Goal: Information Seeking & Learning: Learn about a topic

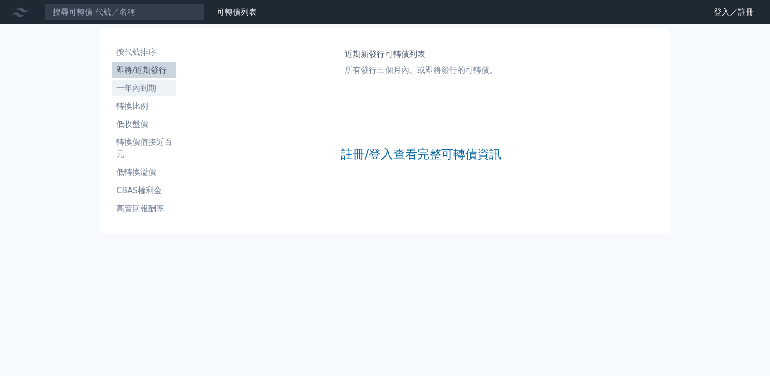
click at [151, 82] on li "一年內到期" at bounding box center [144, 88] width 64 height 12
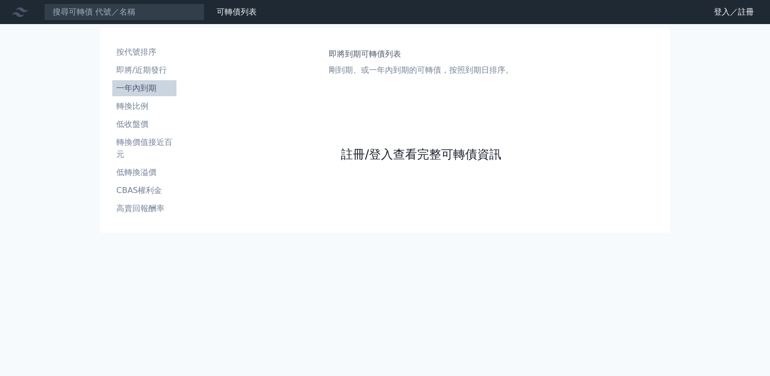
click at [390, 162] on link "註冊/登入查看完整可轉債資訊" at bounding box center [421, 154] width 160 height 16
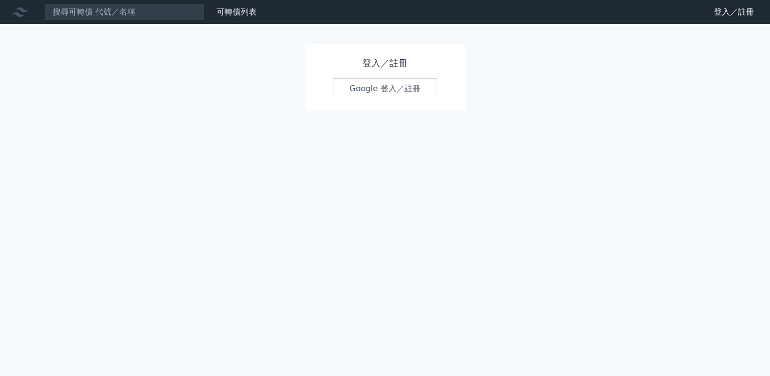
click at [400, 87] on link "Google 登入／註冊" at bounding box center [385, 88] width 104 height 21
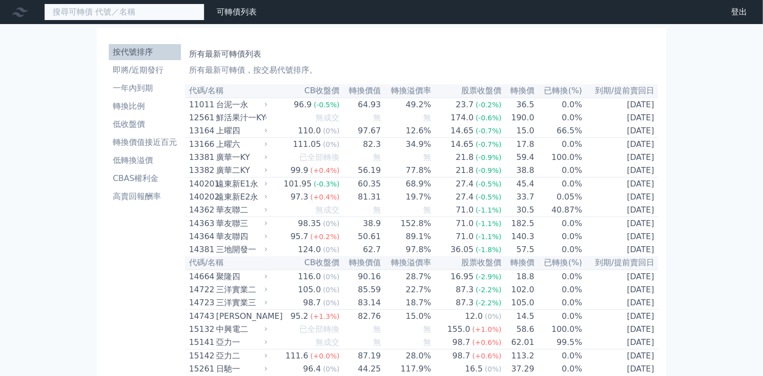
click at [125, 8] on input at bounding box center [124, 12] width 160 height 17
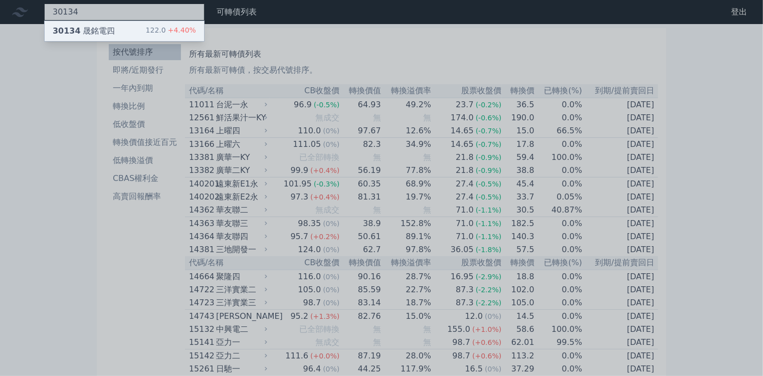
type input "30134"
click at [146, 25] on div "122.0 +4.40%" at bounding box center [171, 31] width 50 height 12
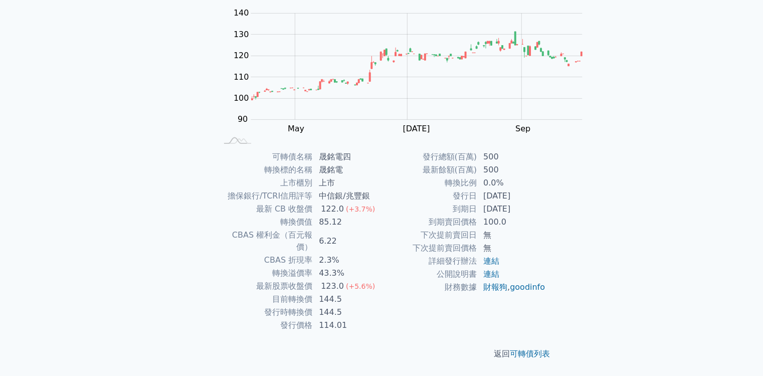
scroll to position [189, 0]
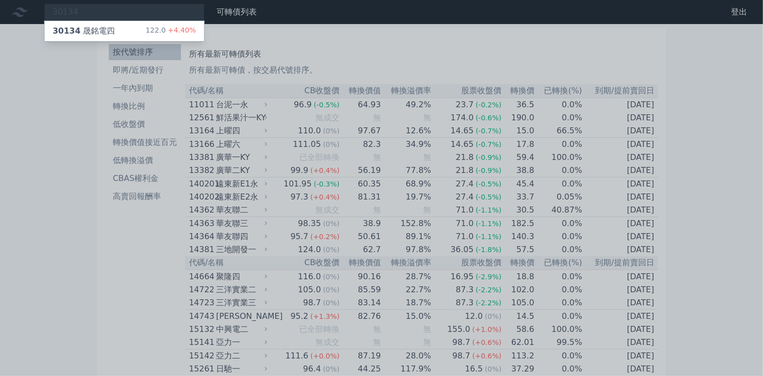
click at [122, 75] on div at bounding box center [381, 188] width 763 height 376
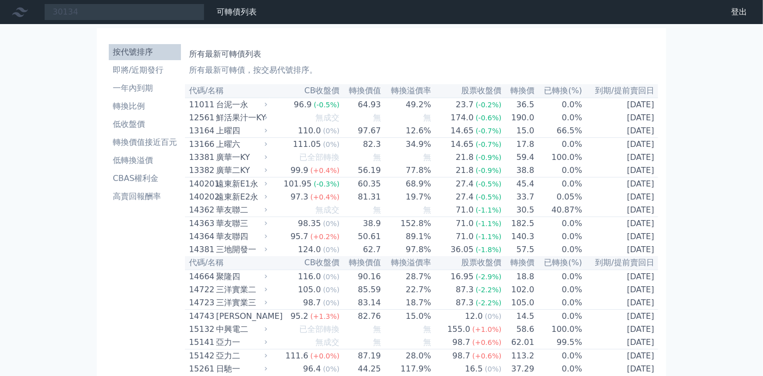
click at [122, 82] on li "一年內到期" at bounding box center [145, 88] width 72 height 12
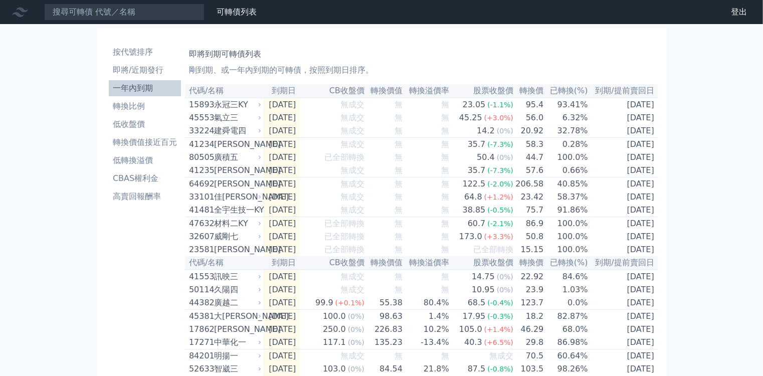
click at [122, 82] on li "一年內到期" at bounding box center [145, 88] width 72 height 12
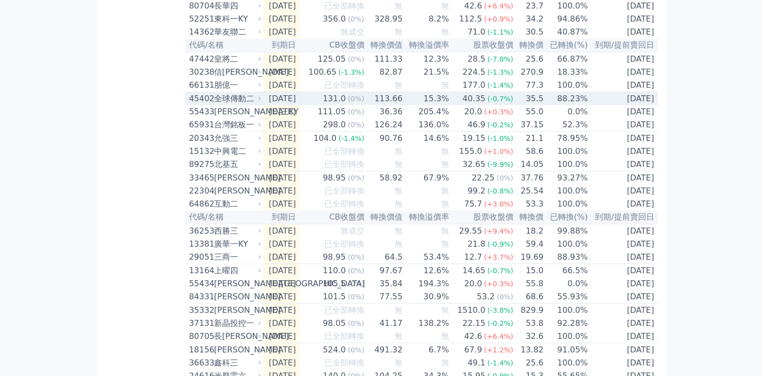
scroll to position [281, 0]
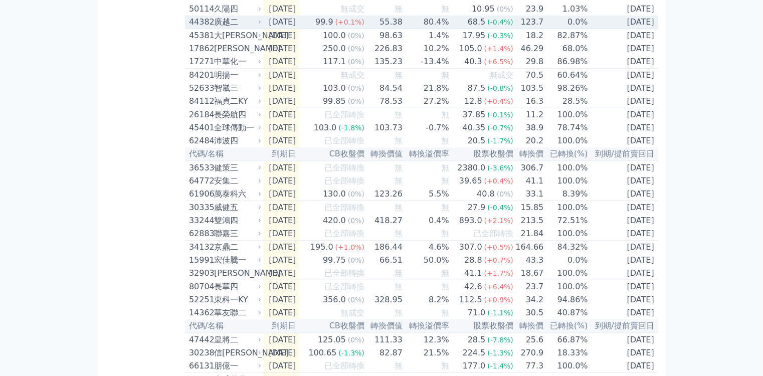
click at [608, 29] on td "[DATE]" at bounding box center [624, 23] width 70 height 14
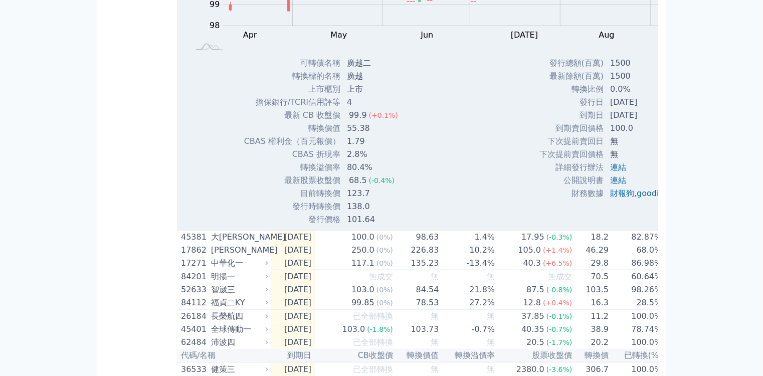
scroll to position [160, 0]
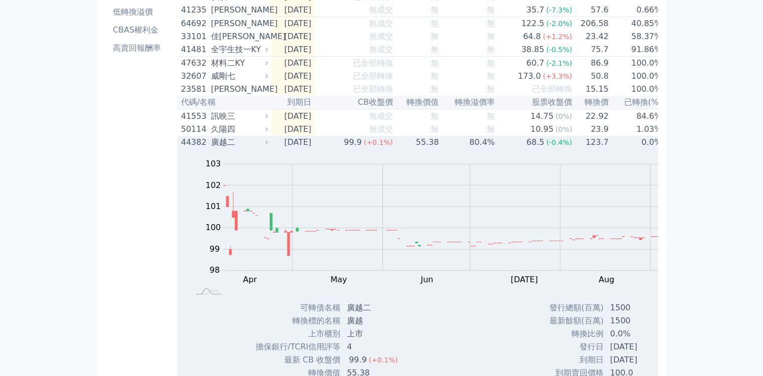
click at [271, 149] on td "[DATE]" at bounding box center [293, 142] width 44 height 13
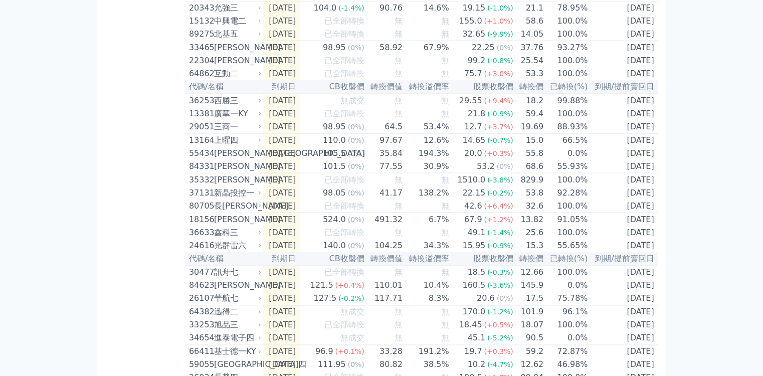
scroll to position [694, 0]
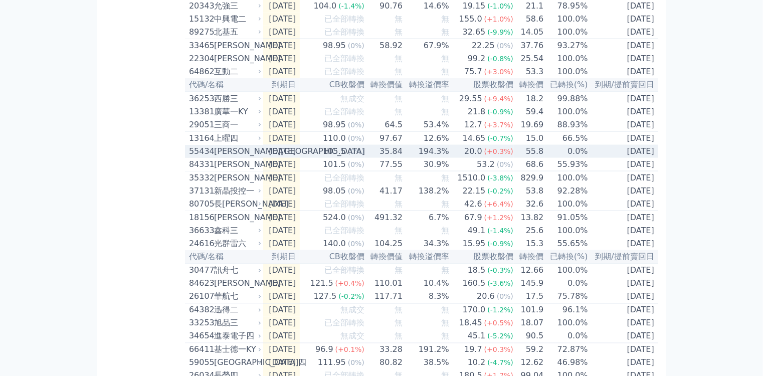
click at [589, 158] on td "[DATE]" at bounding box center [624, 151] width 70 height 13
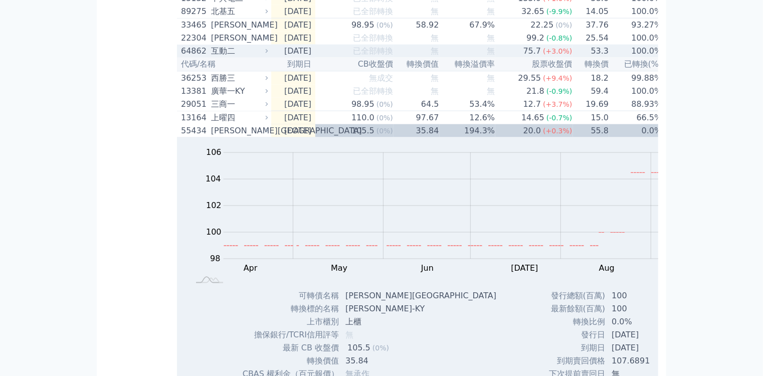
scroll to position [894, 0]
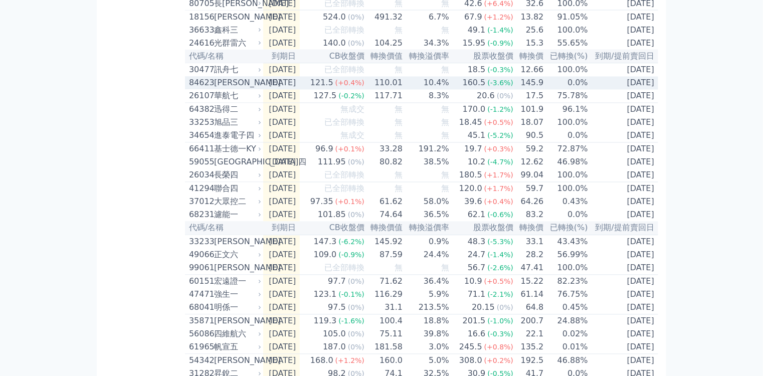
click at [574, 90] on td "0.0%" at bounding box center [566, 83] width 44 height 13
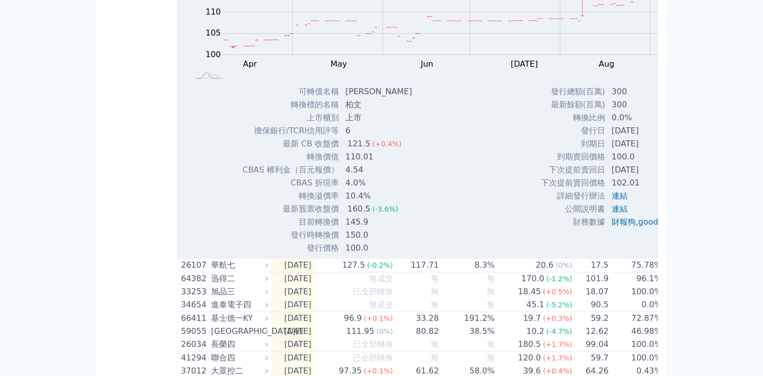
scroll to position [1028, 0]
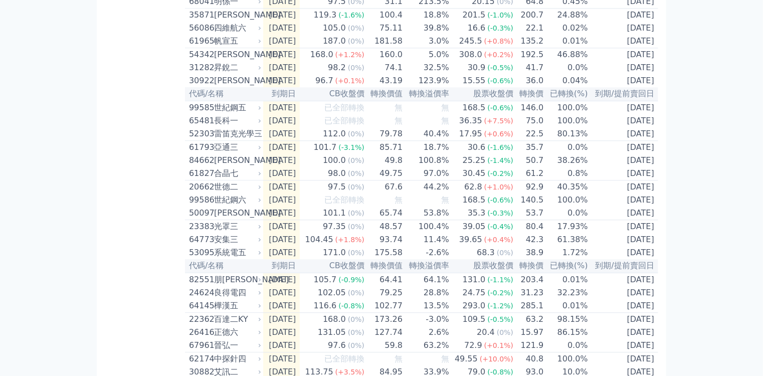
scroll to position [1167, 0]
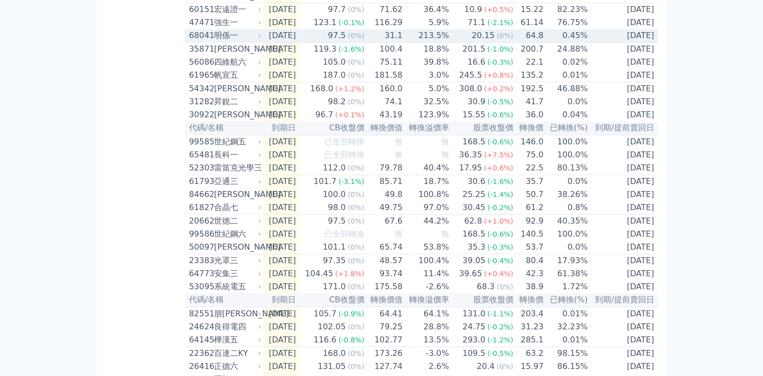
click at [561, 43] on td "0.45%" at bounding box center [566, 36] width 44 height 14
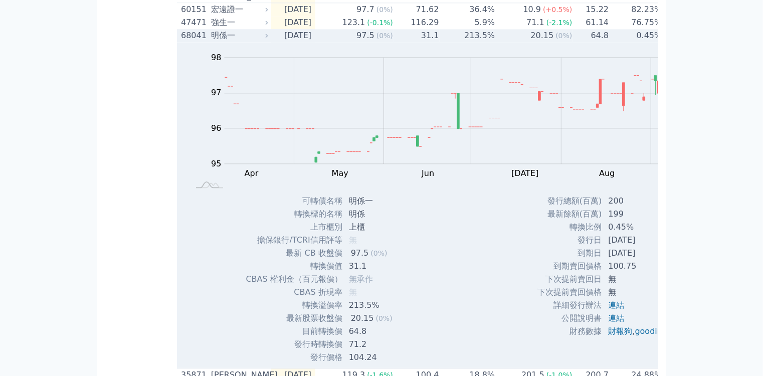
click at [609, 42] on td "0.45%" at bounding box center [635, 35] width 53 height 13
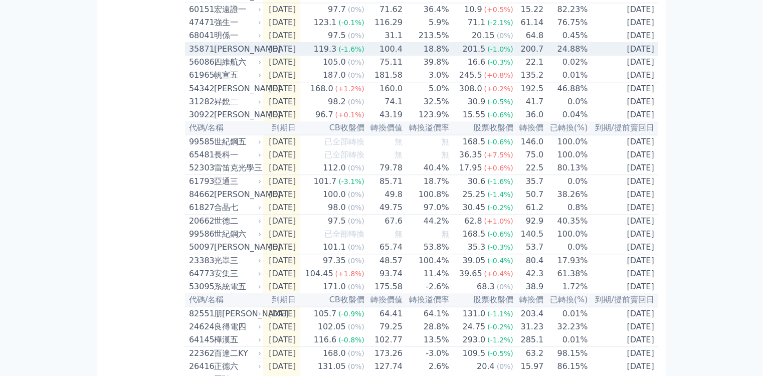
click at [528, 56] on td "200.7" at bounding box center [529, 50] width 30 height 14
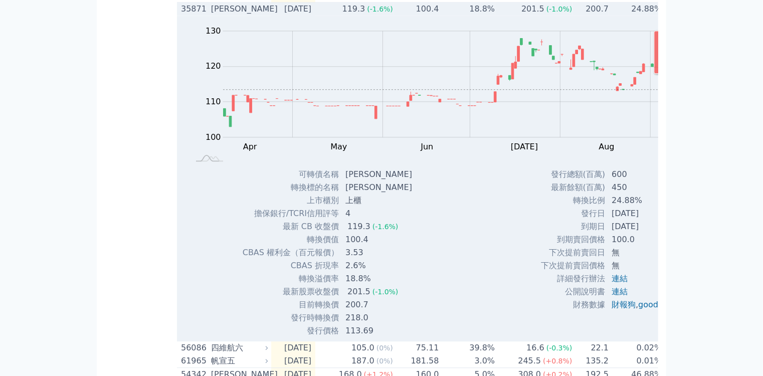
scroll to position [1247, 0]
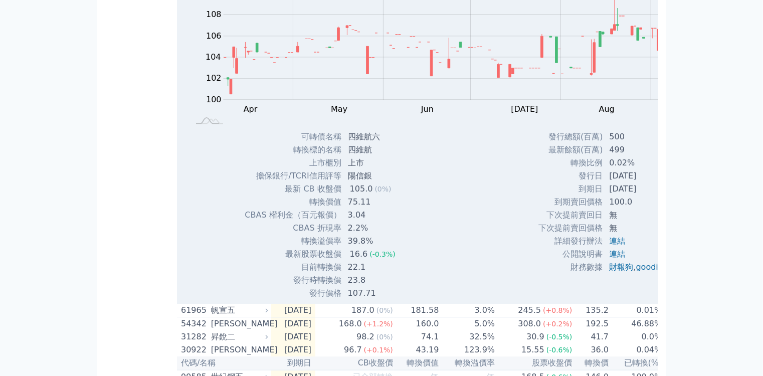
scroll to position [1279, 0]
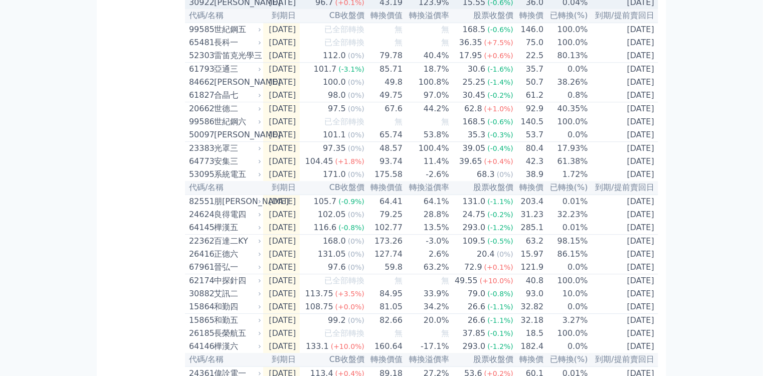
click at [403, 9] on td "123.9%" at bounding box center [426, 2] width 47 height 13
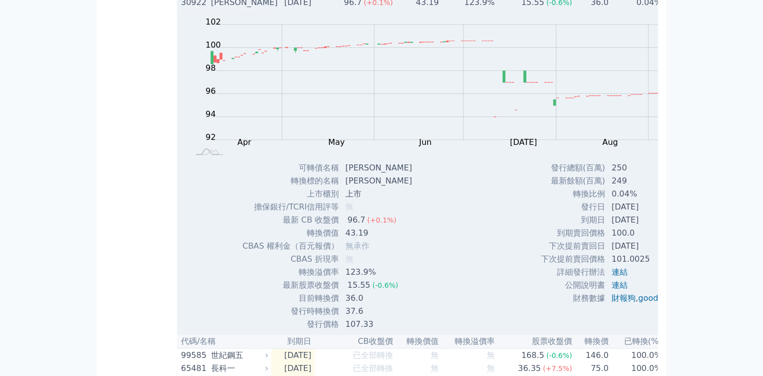
click at [440, 9] on td "123.9%" at bounding box center [468, 2] width 56 height 13
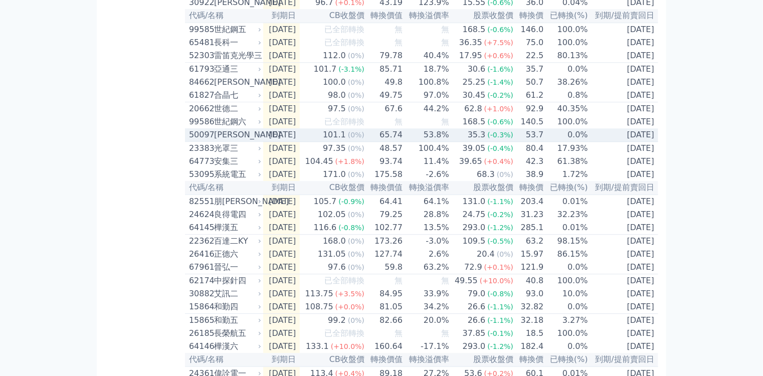
click at [403, 142] on td "53.8%" at bounding box center [426, 135] width 47 height 14
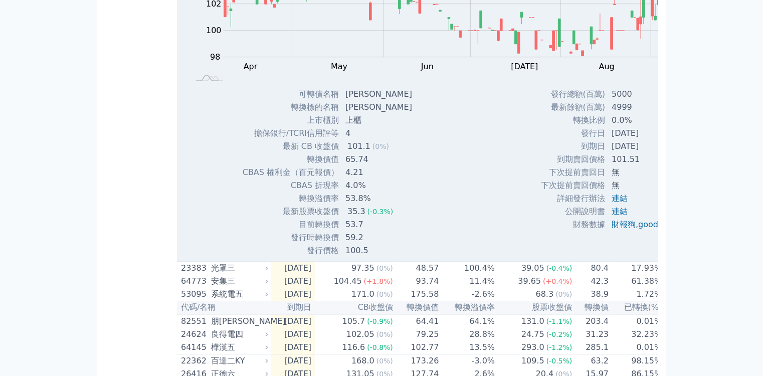
scroll to position [1468, 0]
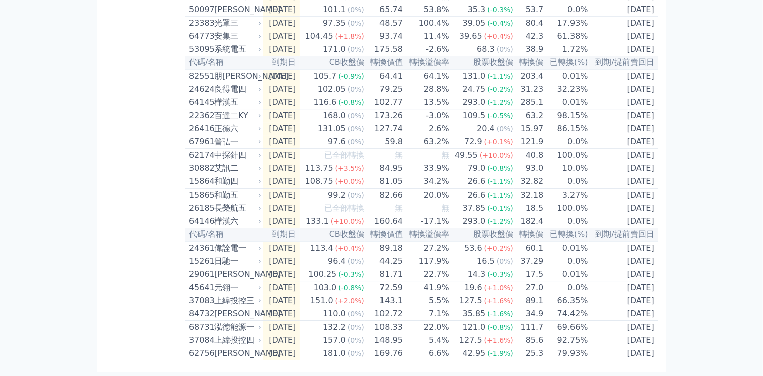
scroll to position [1438, 0]
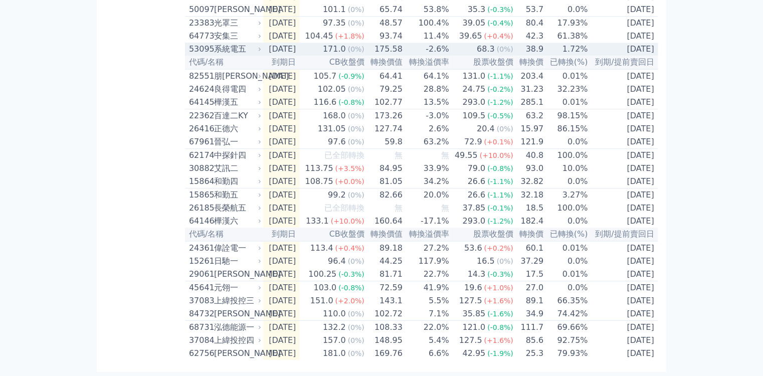
click at [348, 53] on span "(0%)" at bounding box center [356, 49] width 17 height 8
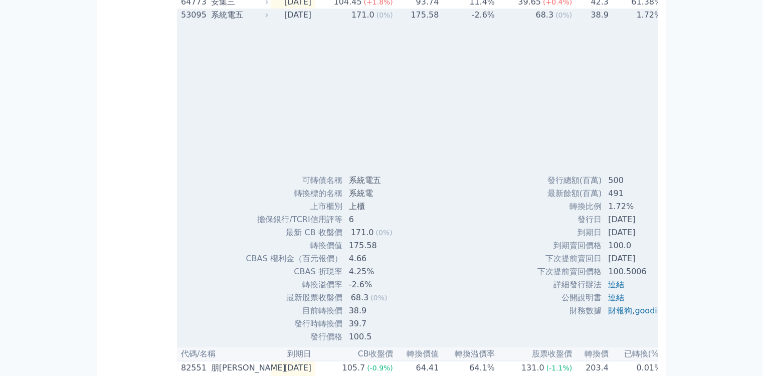
scroll to position [1468, 0]
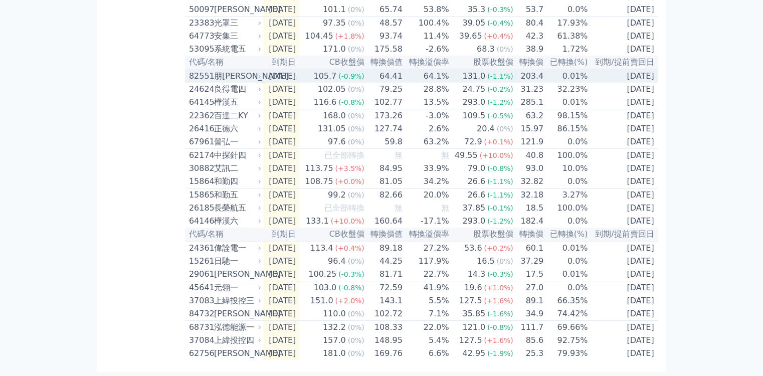
click at [338, 80] on span "(-0.9%)" at bounding box center [351, 76] width 26 height 8
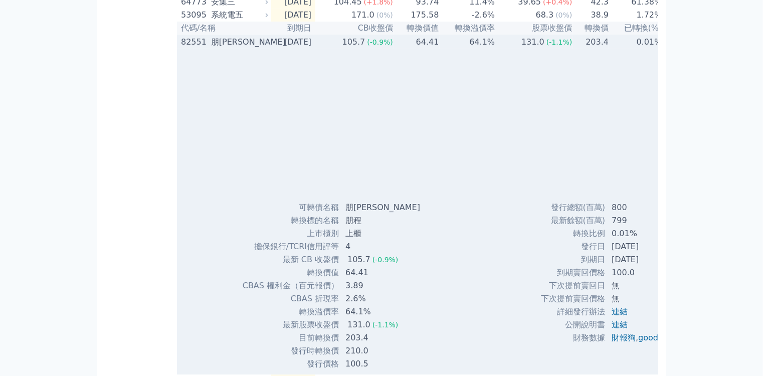
scroll to position [1468, 0]
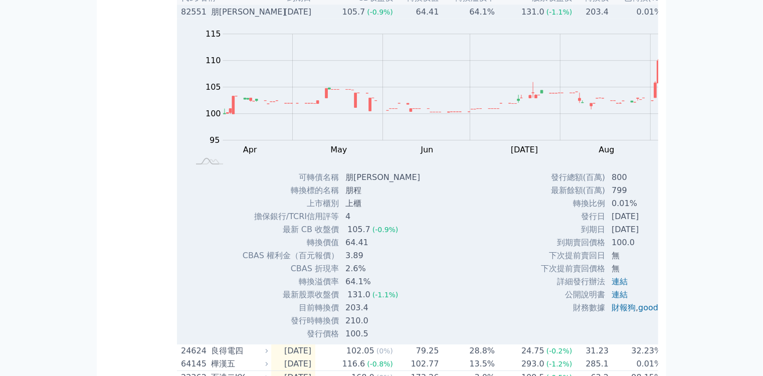
click at [394, 19] on td "64.41" at bounding box center [417, 12] width 46 height 14
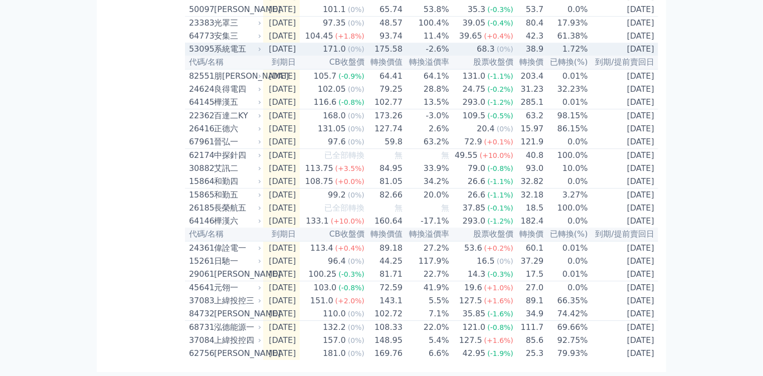
scroll to position [1438, 0]
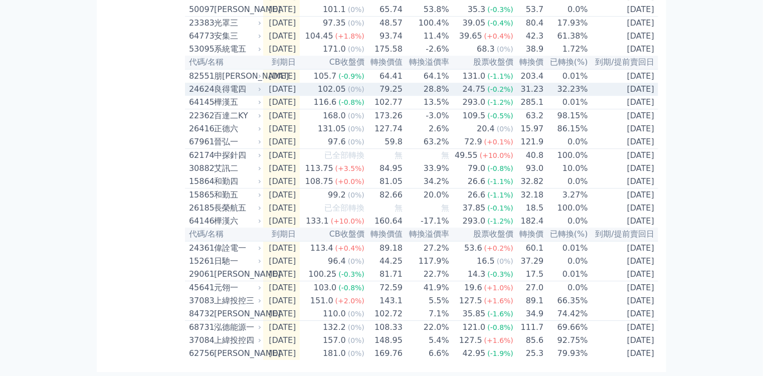
click at [316, 95] on div "102.05" at bounding box center [332, 89] width 32 height 12
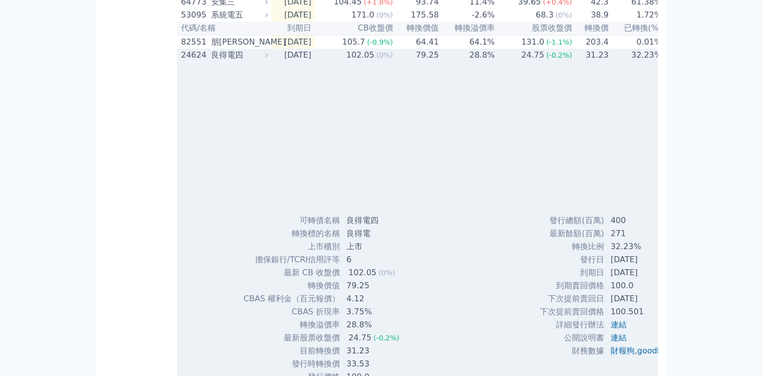
scroll to position [1468, 0]
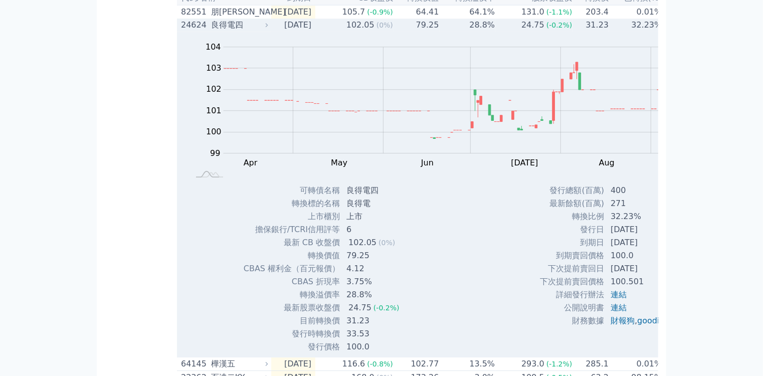
click at [344, 31] on div "102.05" at bounding box center [360, 25] width 32 height 12
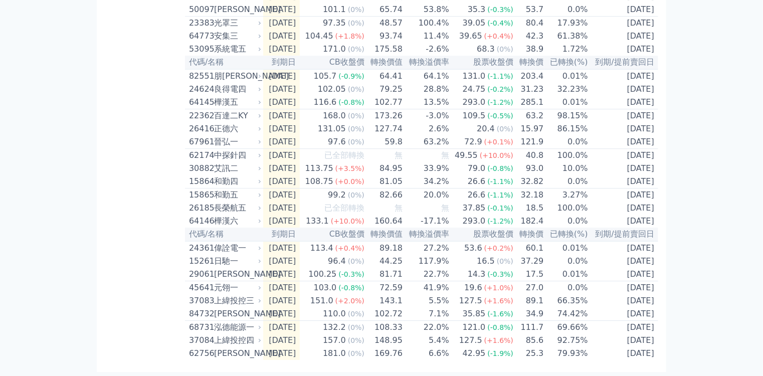
scroll to position [1438, 0]
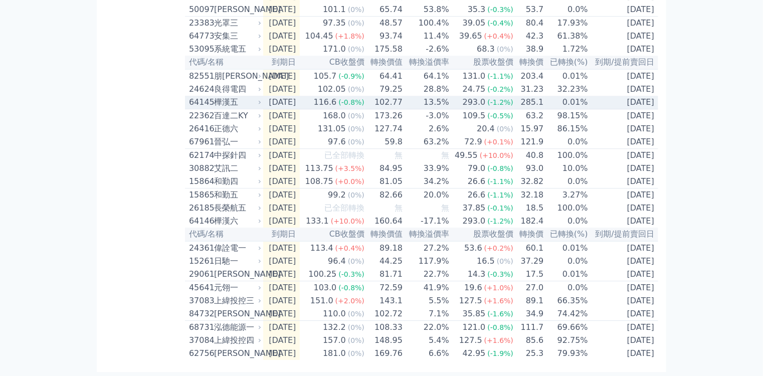
click at [375, 109] on td "102.77" at bounding box center [384, 103] width 38 height 14
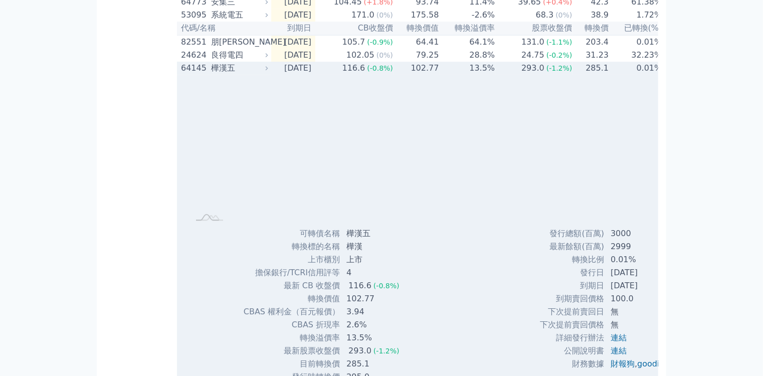
scroll to position [1468, 0]
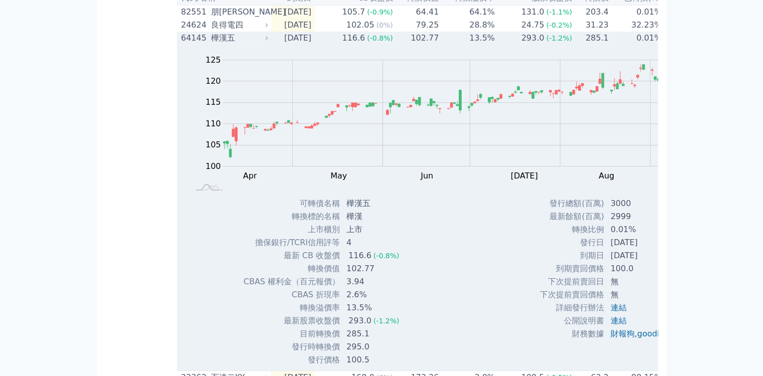
click at [394, 45] on td "102.77" at bounding box center [417, 38] width 46 height 13
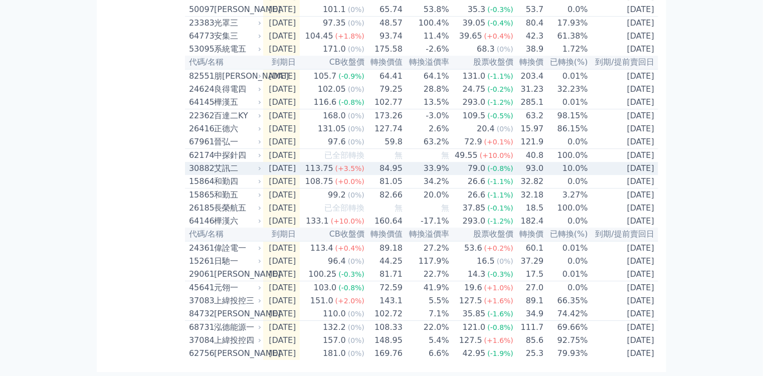
click at [365, 175] on td "84.95" at bounding box center [384, 168] width 38 height 13
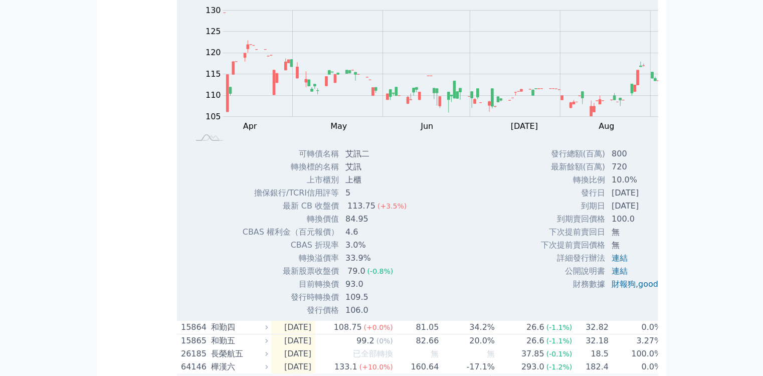
scroll to position [1468, 0]
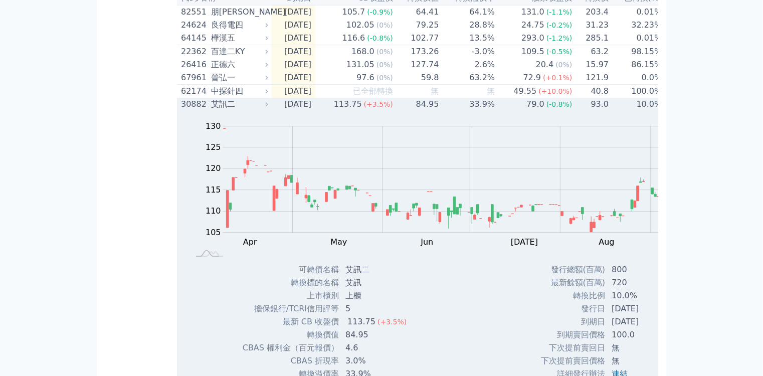
click at [364, 108] on span "(+3.5%)" at bounding box center [378, 104] width 29 height 8
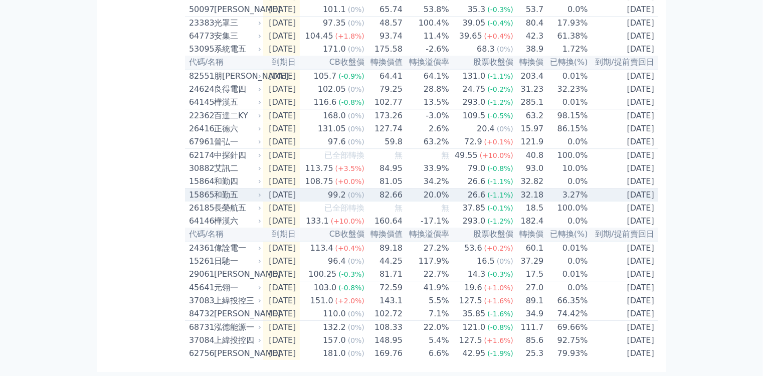
click at [300, 202] on td "99.2 (0%)" at bounding box center [332, 196] width 65 height 14
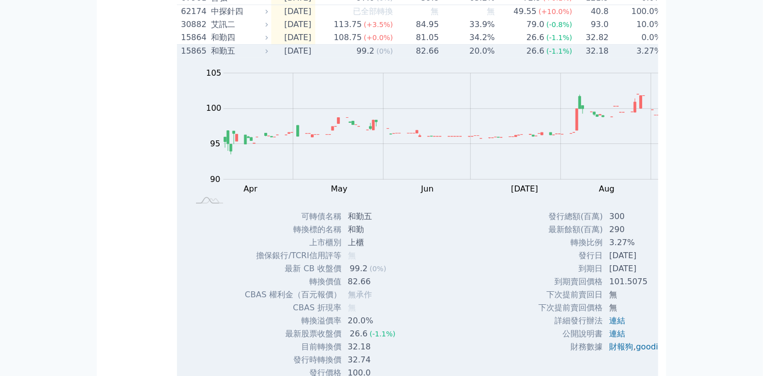
scroll to position [1549, 0]
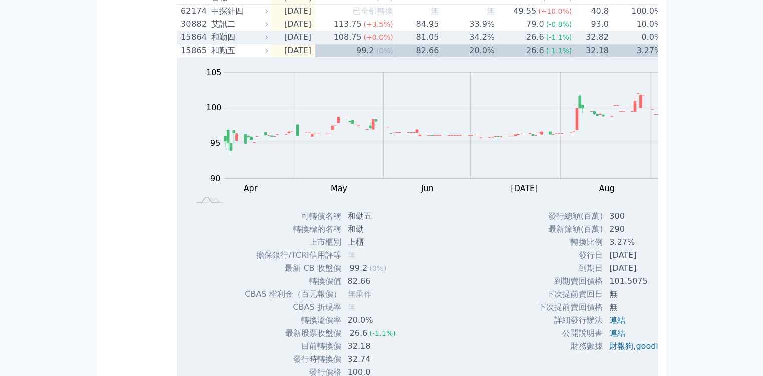
click at [271, 44] on td "[DATE]" at bounding box center [293, 38] width 44 height 14
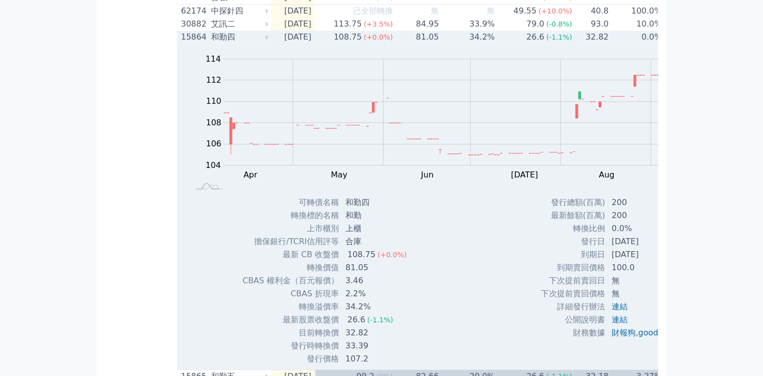
click at [271, 44] on td "[DATE]" at bounding box center [293, 37] width 44 height 13
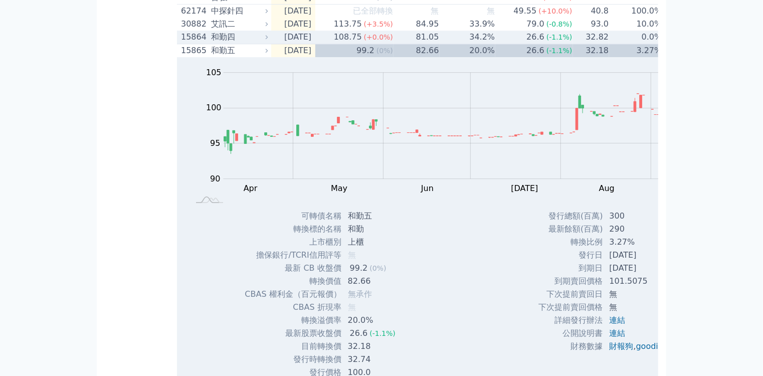
click at [364, 41] on span "(+0.0%)" at bounding box center [378, 37] width 29 height 8
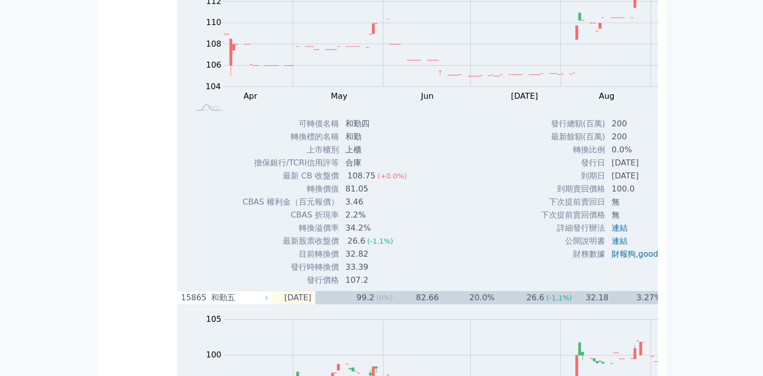
scroll to position [1629, 0]
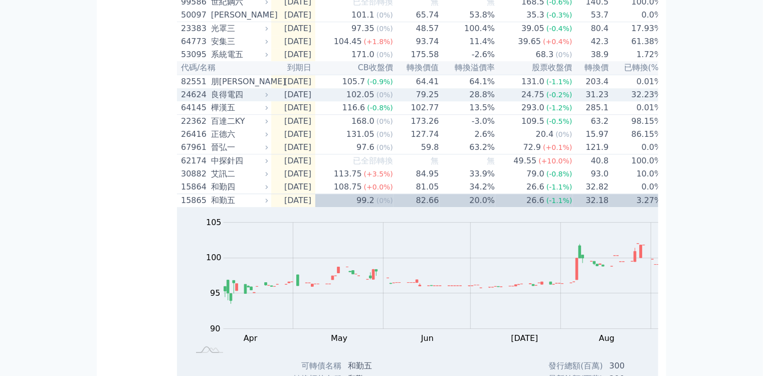
scroll to position [1388, 0]
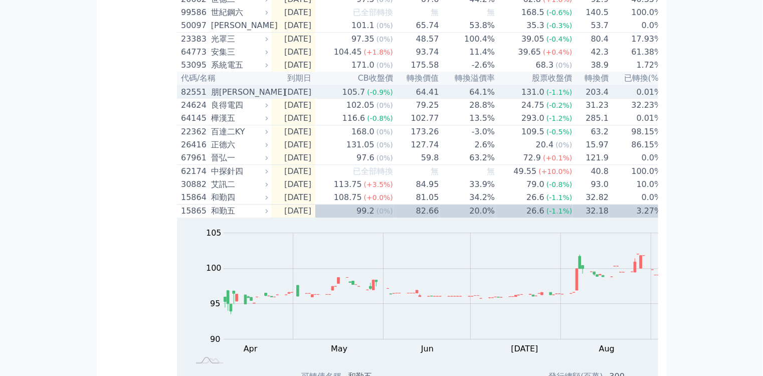
click at [211, 98] on div "朋[PERSON_NAME]" at bounding box center [238, 92] width 55 height 12
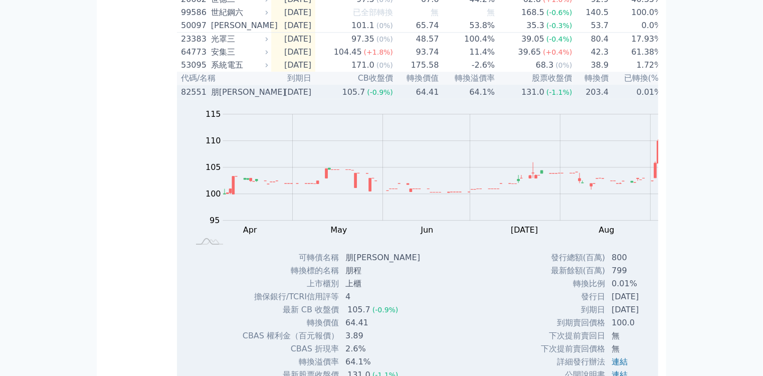
click at [211, 98] on div "朋[PERSON_NAME]" at bounding box center [238, 92] width 55 height 12
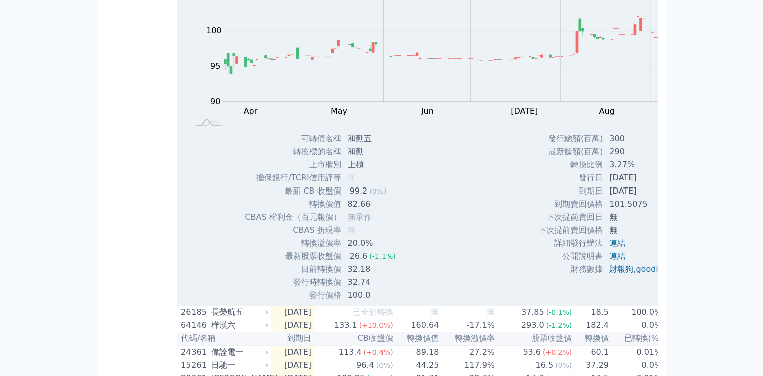
scroll to position [1629, 0]
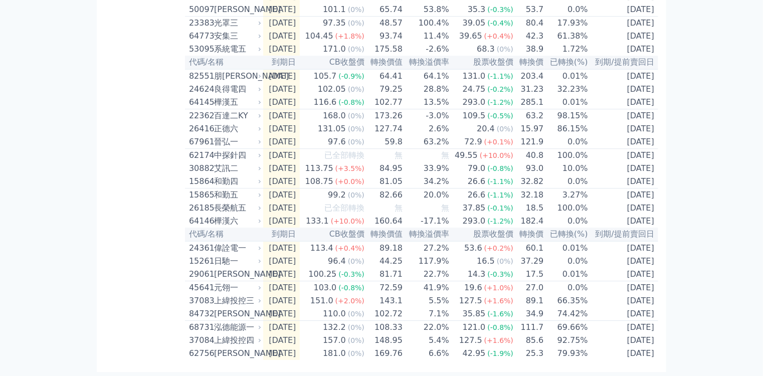
scroll to position [1438, 0]
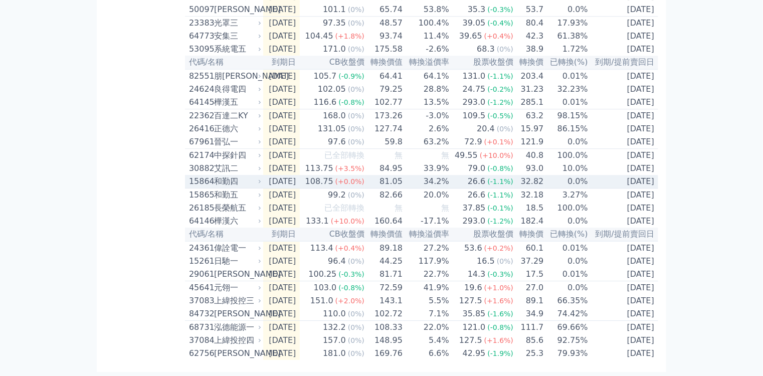
click at [214, 188] on div "和勤四" at bounding box center [236, 181] width 45 height 12
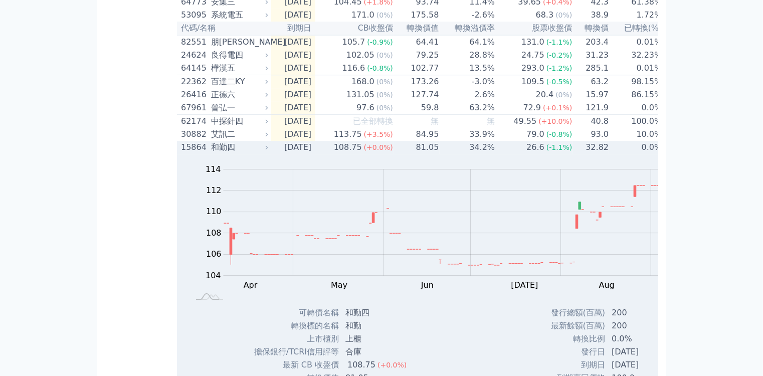
scroll to position [1629, 0]
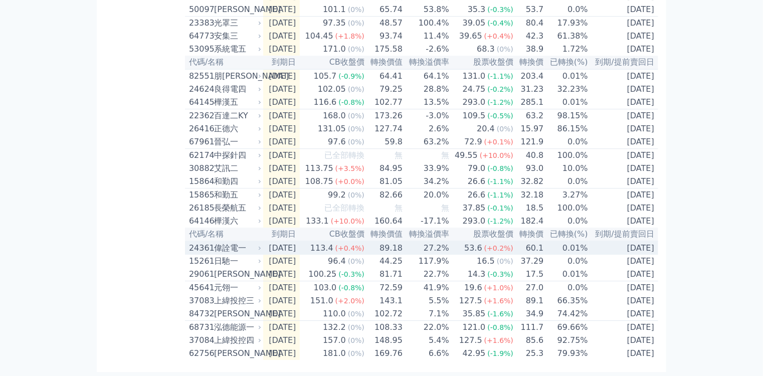
click at [403, 255] on td "27.2%" at bounding box center [426, 248] width 47 height 14
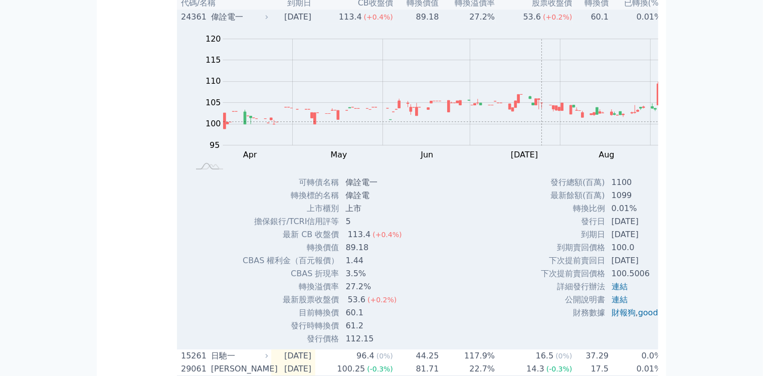
scroll to position [1629, 0]
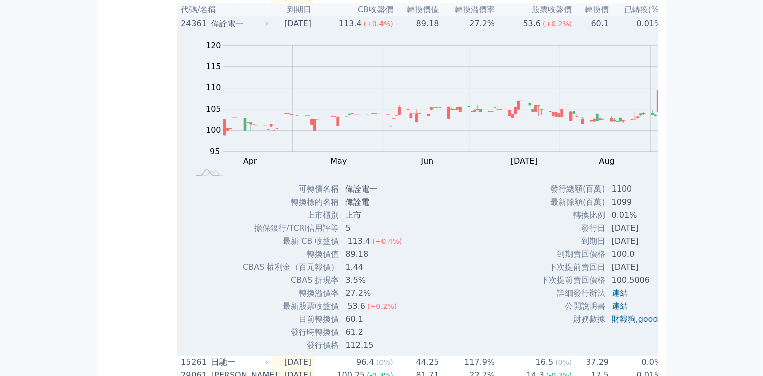
click at [364, 28] on span "(+0.4%)" at bounding box center [378, 24] width 29 height 8
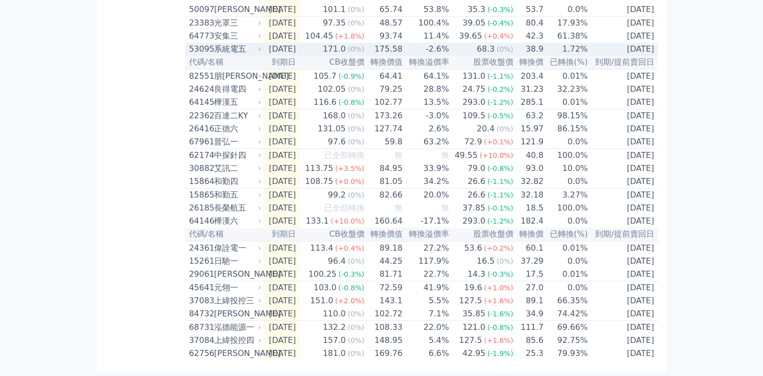
scroll to position [1438, 0]
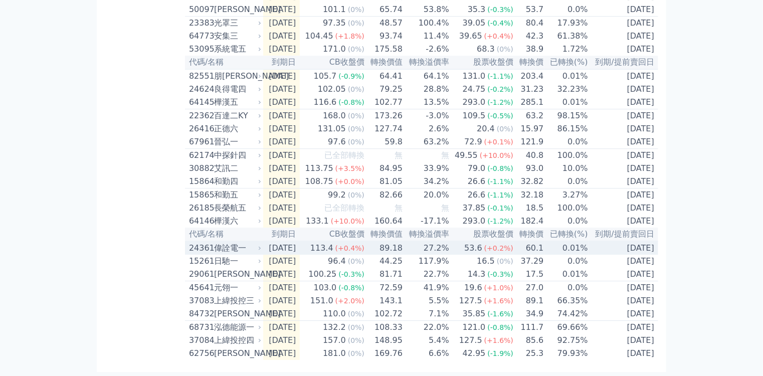
click at [450, 255] on td "53.6 (+0.2%)" at bounding box center [482, 248] width 64 height 14
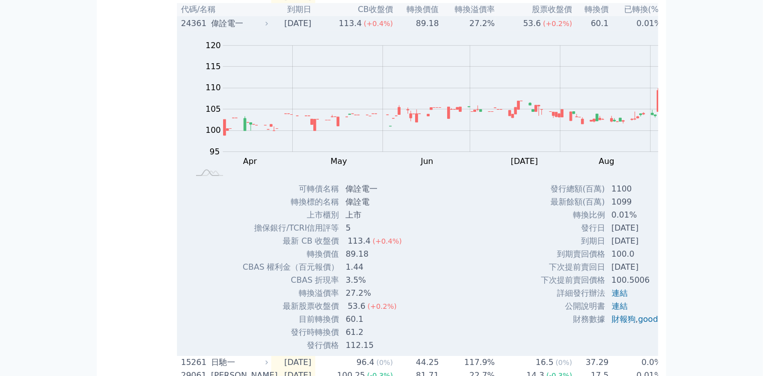
click at [394, 30] on td "89.18" at bounding box center [417, 24] width 46 height 14
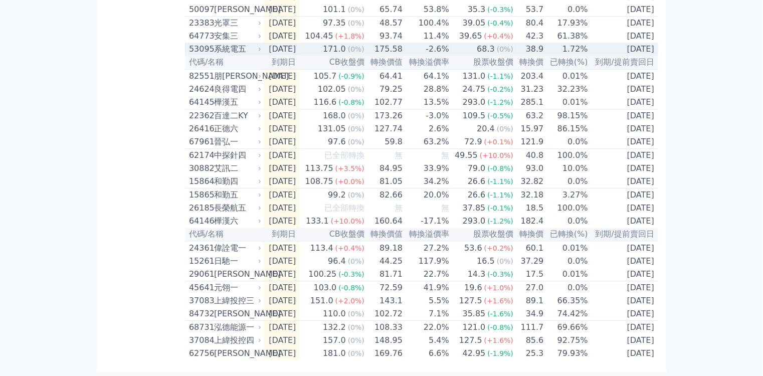
scroll to position [1438, 0]
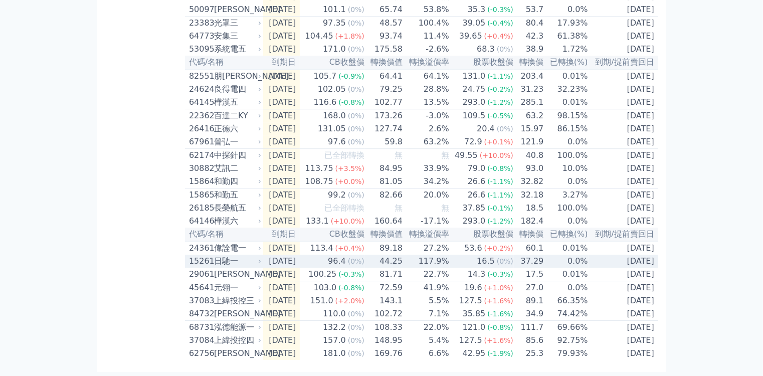
click at [263, 268] on td "[DATE]" at bounding box center [281, 261] width 37 height 13
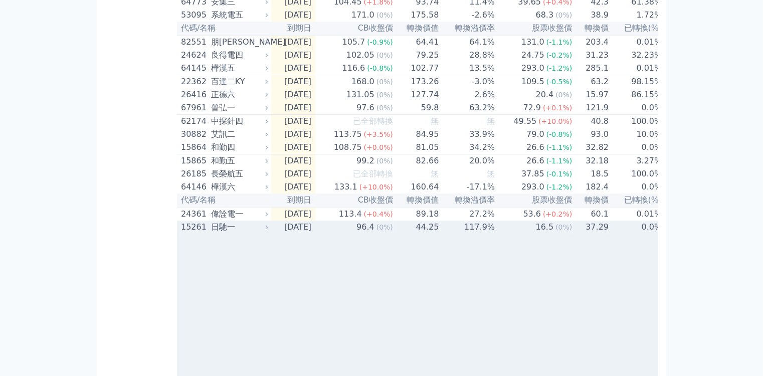
scroll to position [1629, 0]
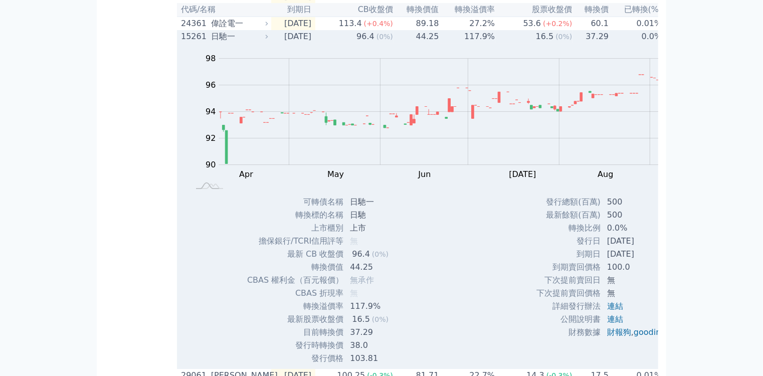
click at [377, 41] on span "(0%)" at bounding box center [385, 37] width 17 height 8
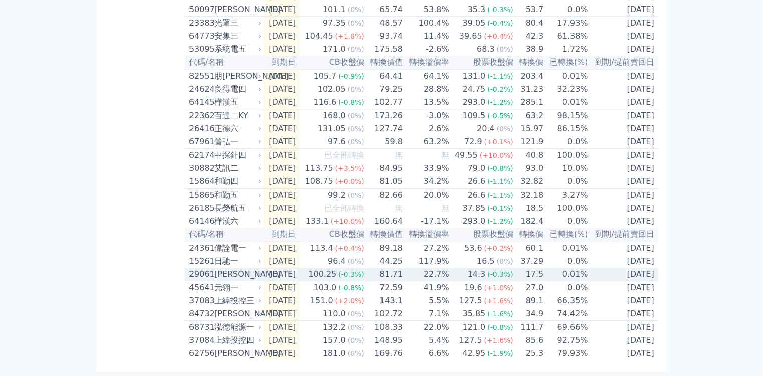
click at [403, 281] on td "22.7%" at bounding box center [426, 275] width 47 height 14
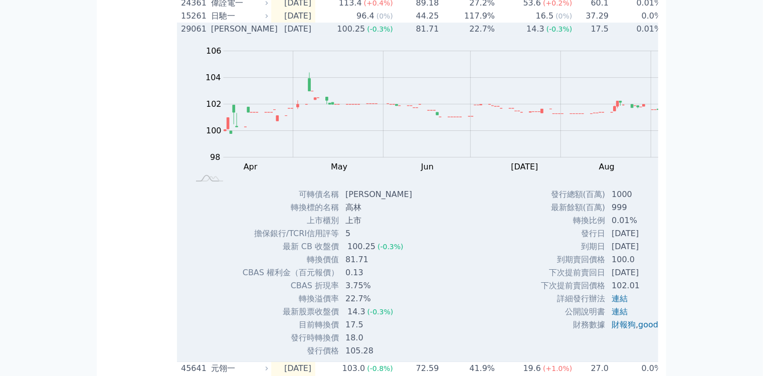
scroll to position [1669, 0]
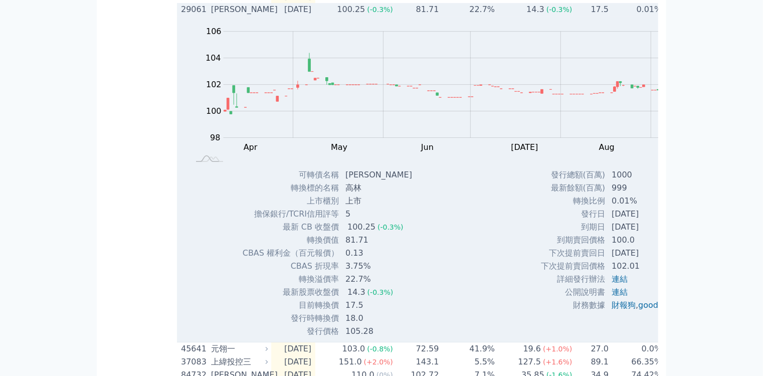
click at [367, 14] on span "(-0.3%)" at bounding box center [380, 10] width 26 height 8
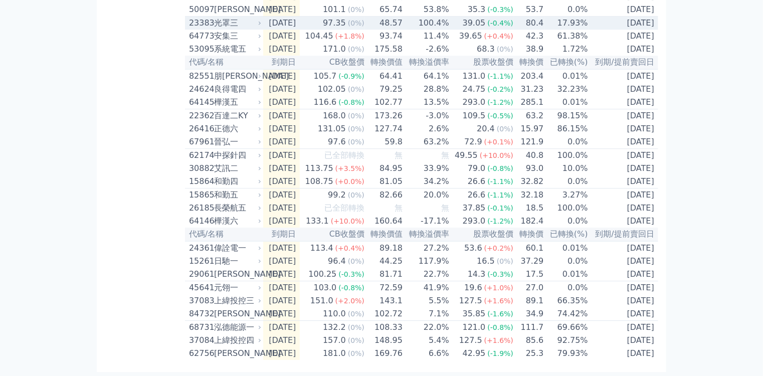
scroll to position [1438, 0]
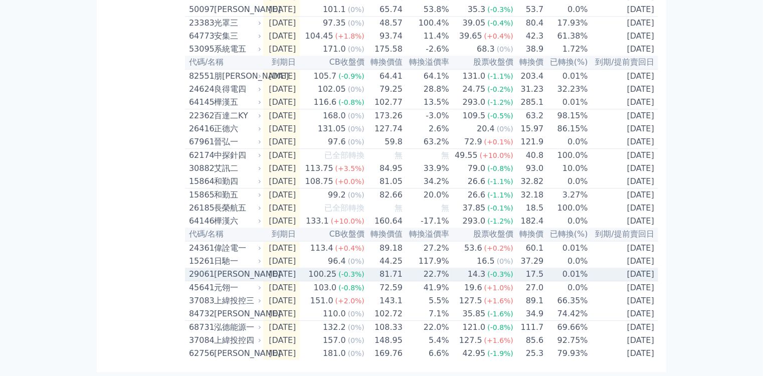
click at [306, 280] on div "100.25" at bounding box center [322, 274] width 32 height 12
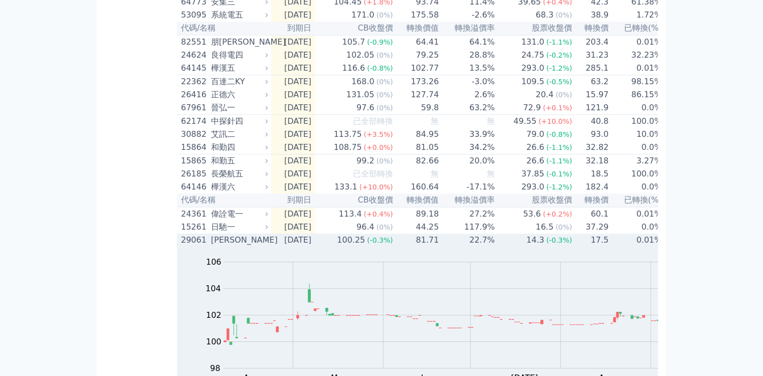
scroll to position [1669, 0]
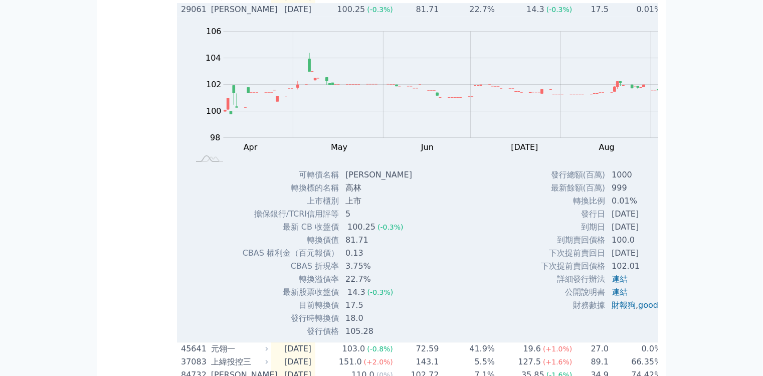
click at [394, 16] on td "81.71" at bounding box center [417, 9] width 46 height 13
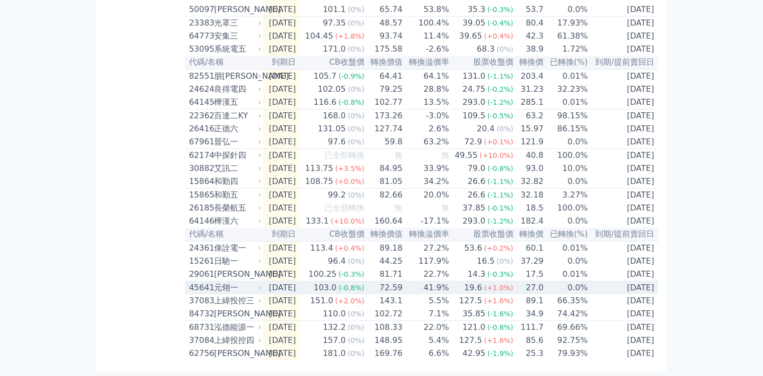
click at [312, 294] on div "103.0" at bounding box center [325, 288] width 27 height 12
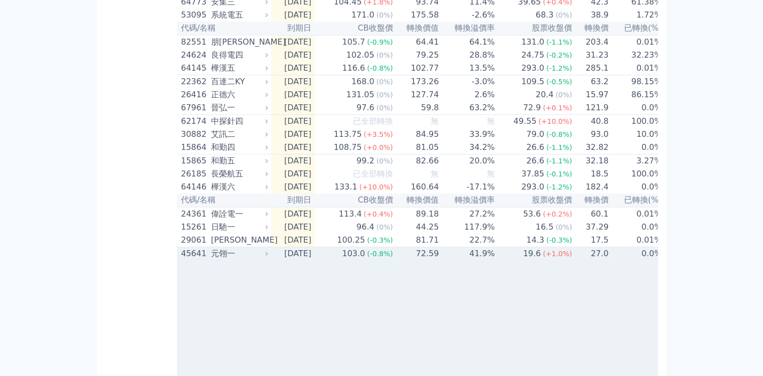
scroll to position [1669, 0]
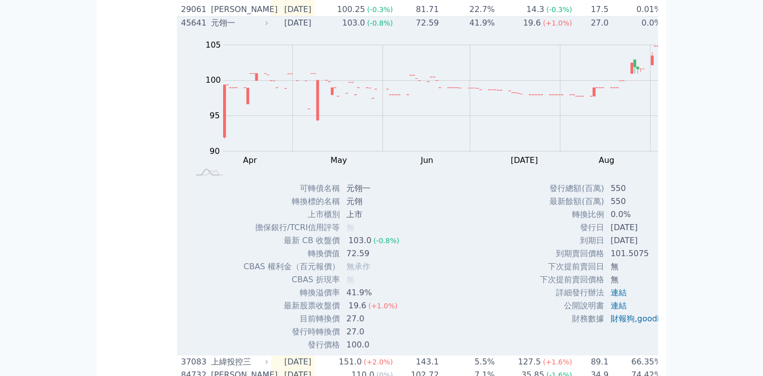
click at [367, 27] on span "(-0.8%)" at bounding box center [380, 23] width 26 height 8
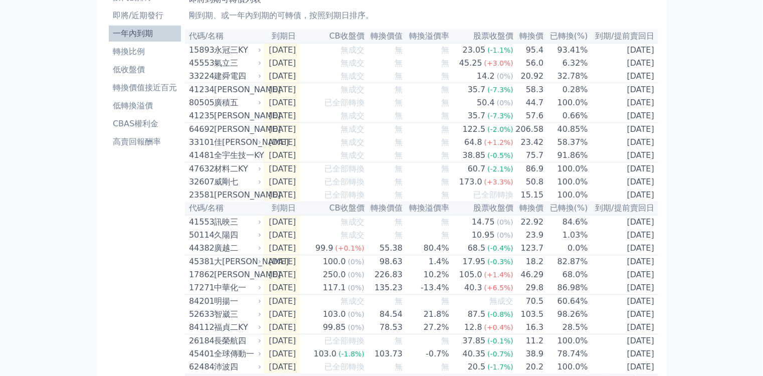
scroll to position [0, 0]
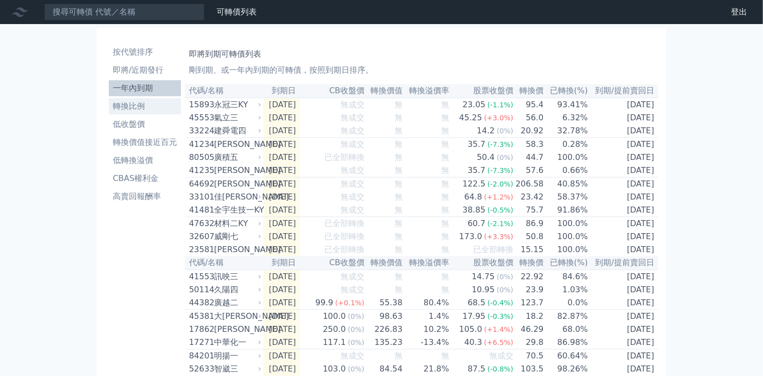
click at [122, 100] on li "轉換比例" at bounding box center [145, 106] width 72 height 12
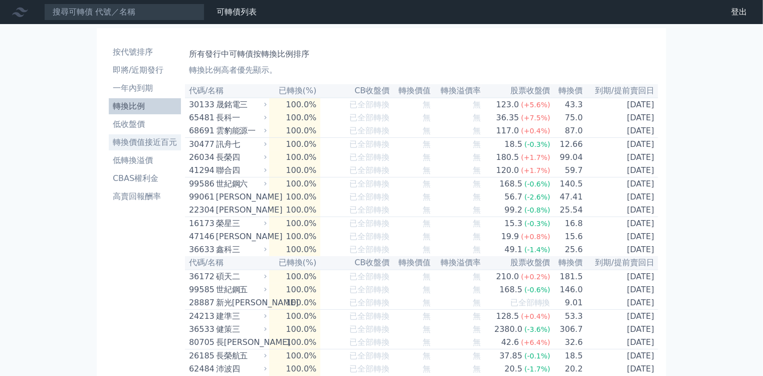
click at [134, 136] on li "轉換價值接近百元" at bounding box center [145, 142] width 72 height 12
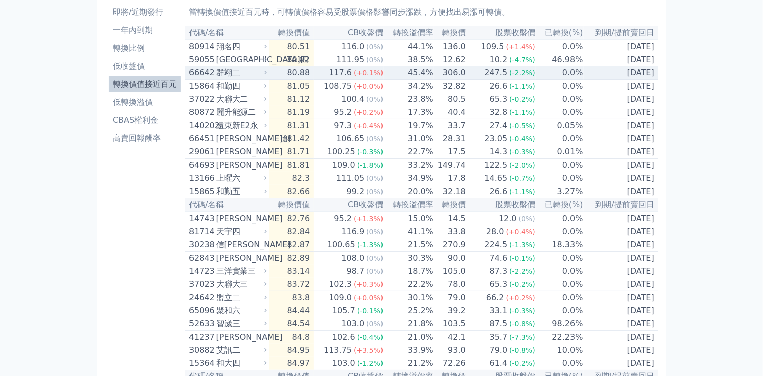
scroll to position [80, 0]
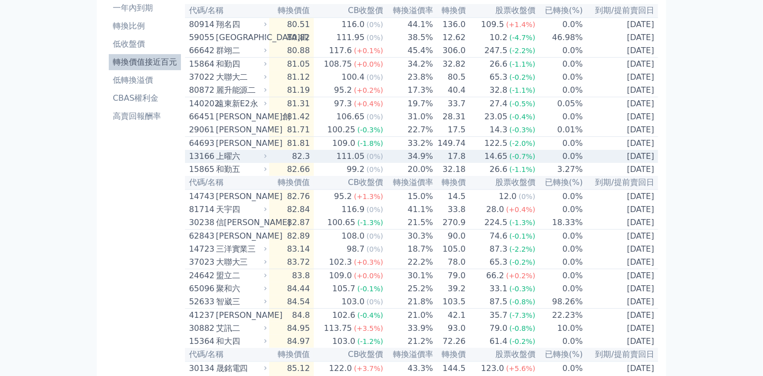
click at [366, 160] on span "(0%)" at bounding box center [374, 156] width 17 height 8
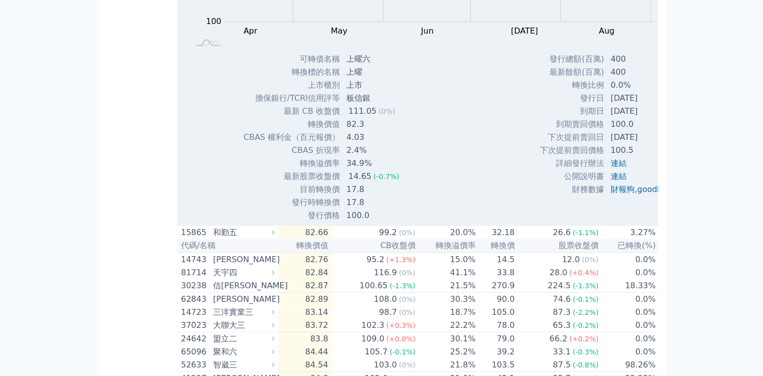
scroll to position [401, 0]
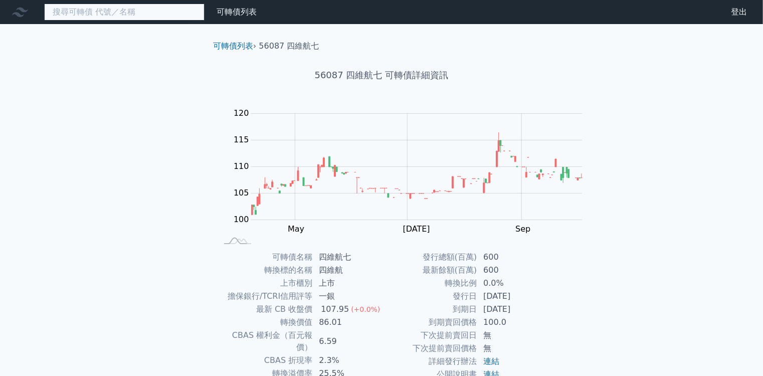
click at [112, 15] on input at bounding box center [124, 12] width 160 height 17
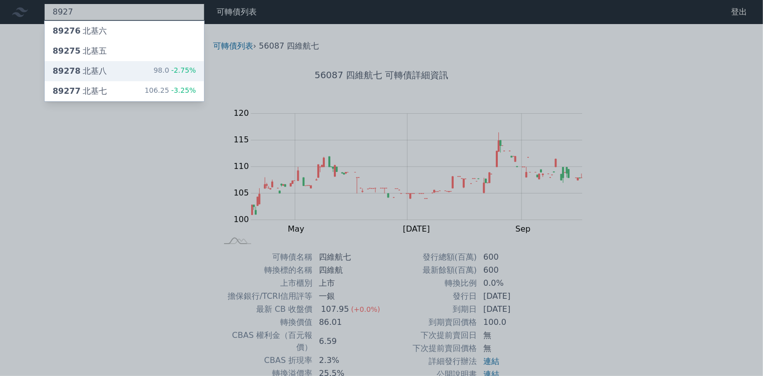
type input "8927"
click at [82, 66] on div "89278 北基八 98.0 -2.75%" at bounding box center [124, 71] width 159 height 20
